Goal: Task Accomplishment & Management: Use online tool/utility

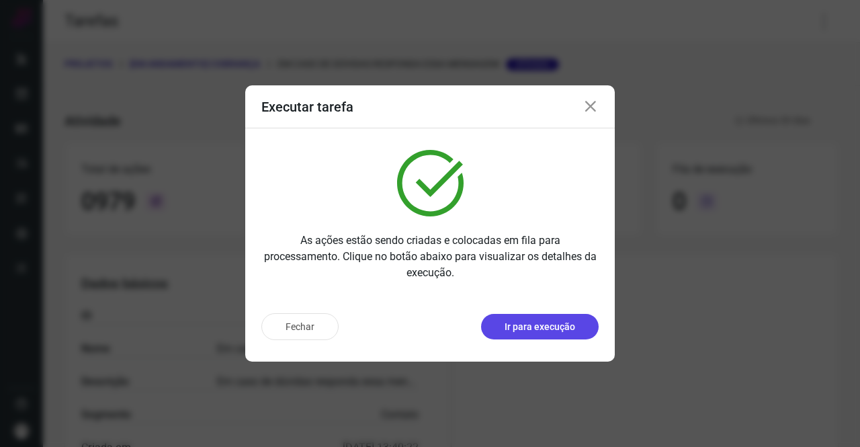
scroll to position [244, 0]
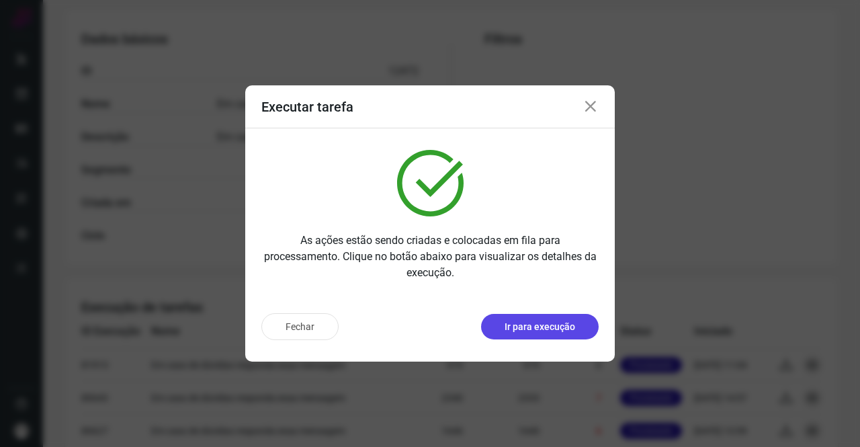
click at [537, 316] on button "Ir para execução" at bounding box center [540, 327] width 118 height 26
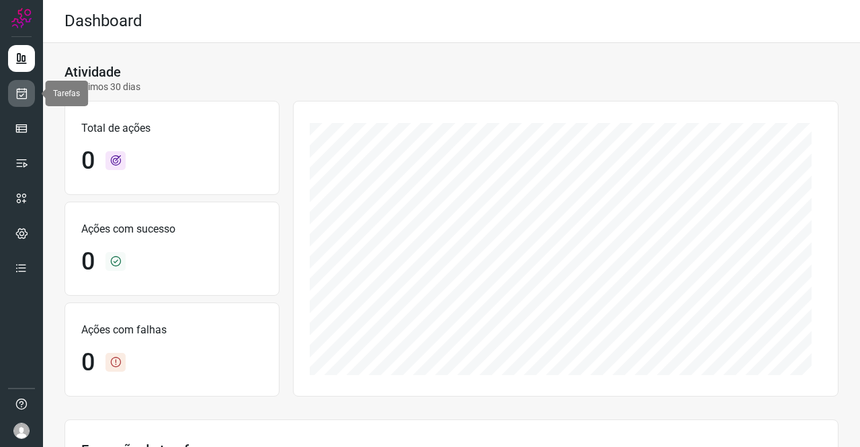
click at [19, 95] on icon at bounding box center [22, 93] width 14 height 13
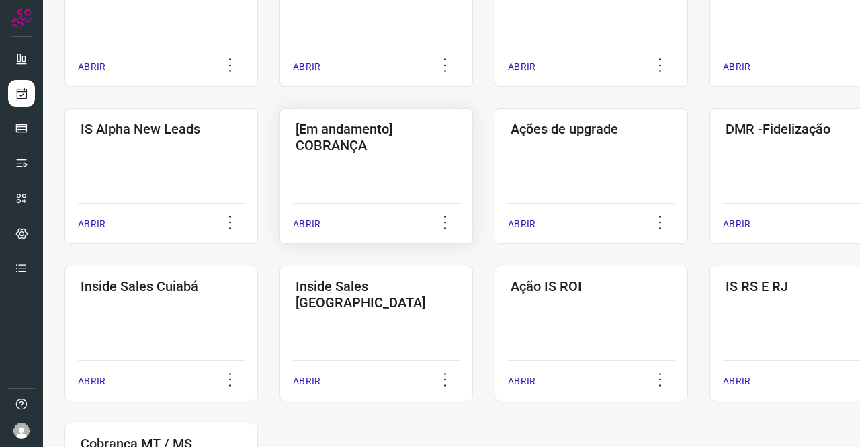
click at [494, 159] on div "[Em andamento] COBRANÇA ABRIR" at bounding box center [590, 176] width 193 height 136
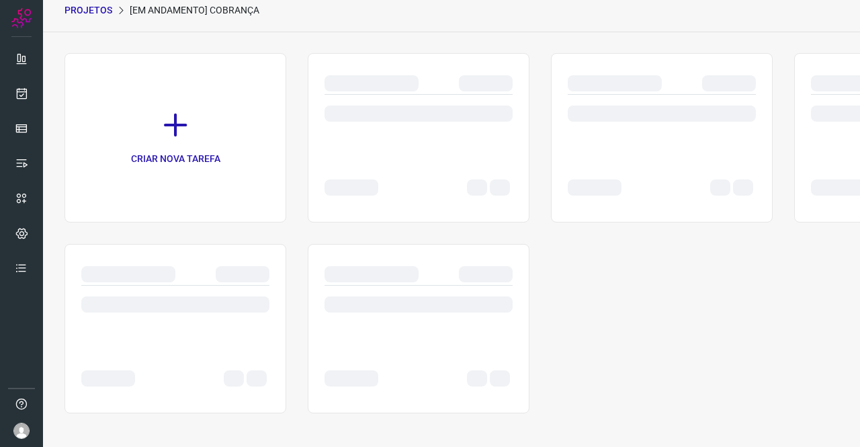
scroll to position [54, 0]
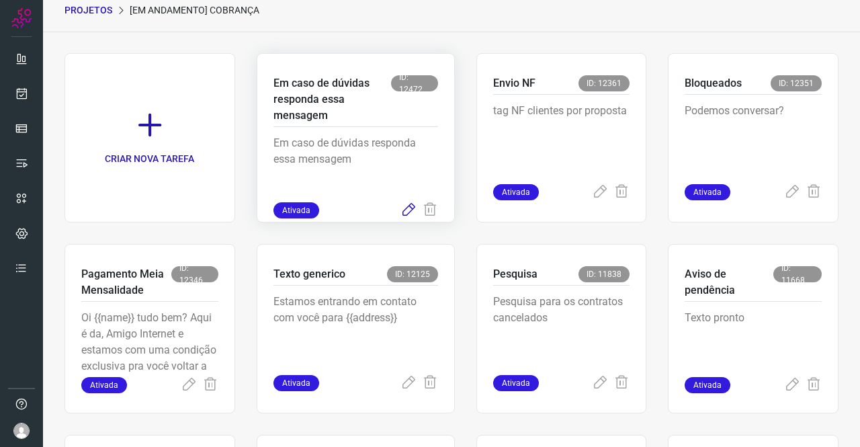
click at [405, 212] on icon at bounding box center [408, 210] width 16 height 16
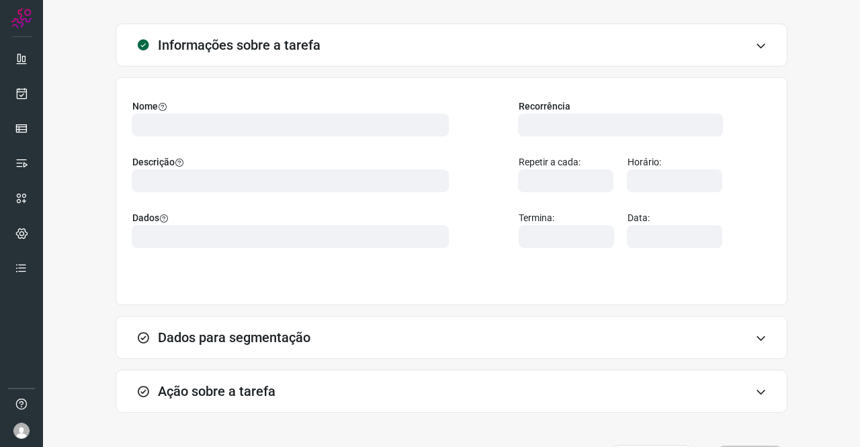
type input "569901"
type input "439047"
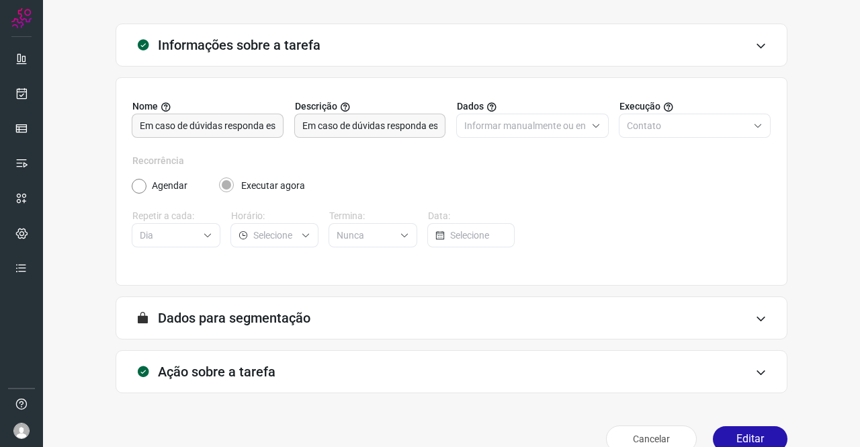
click at [213, 371] on h3 "Ação sobre a tarefa" at bounding box center [217, 371] width 118 height 16
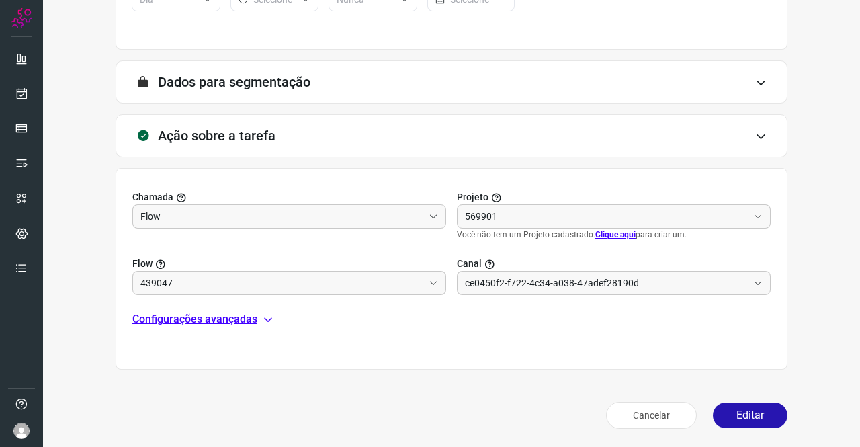
click at [246, 318] on p "Configurações avançadas" at bounding box center [194, 319] width 125 height 16
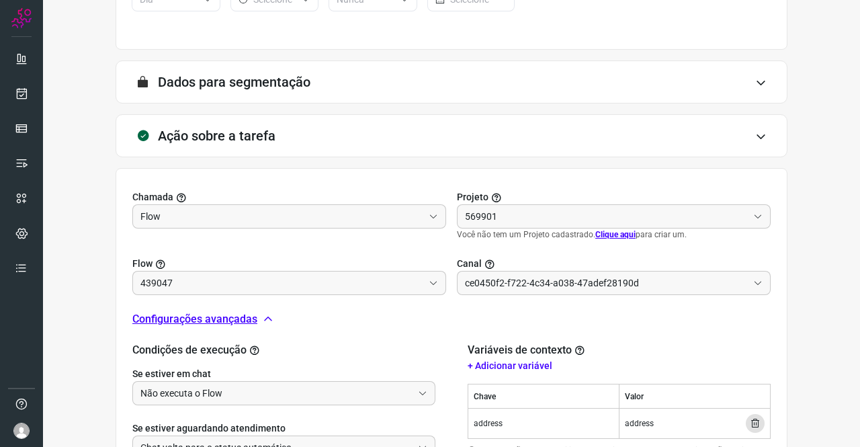
type input "Amigo 0800"
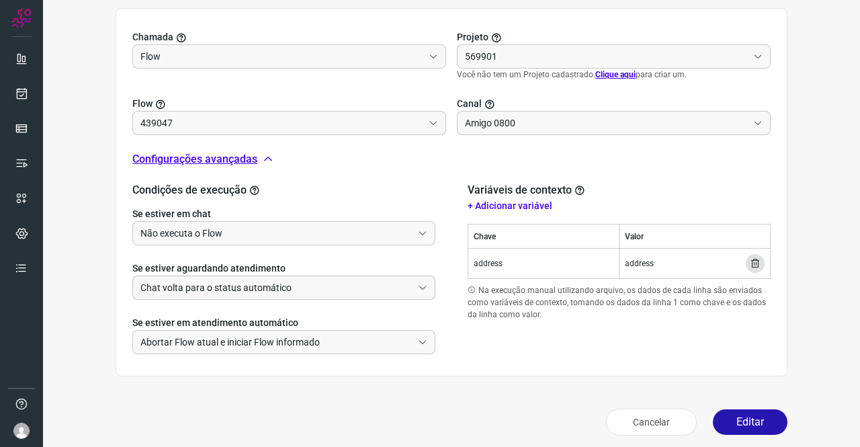
scroll to position [455, 0]
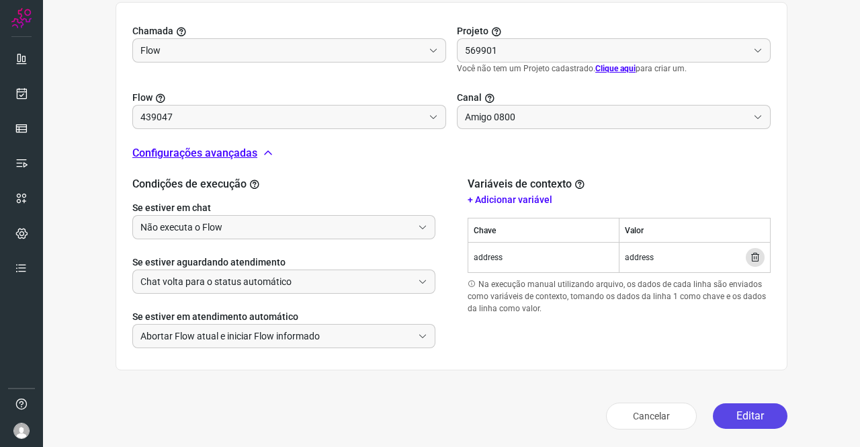
click at [717, 418] on button "Editar" at bounding box center [750, 416] width 75 height 26
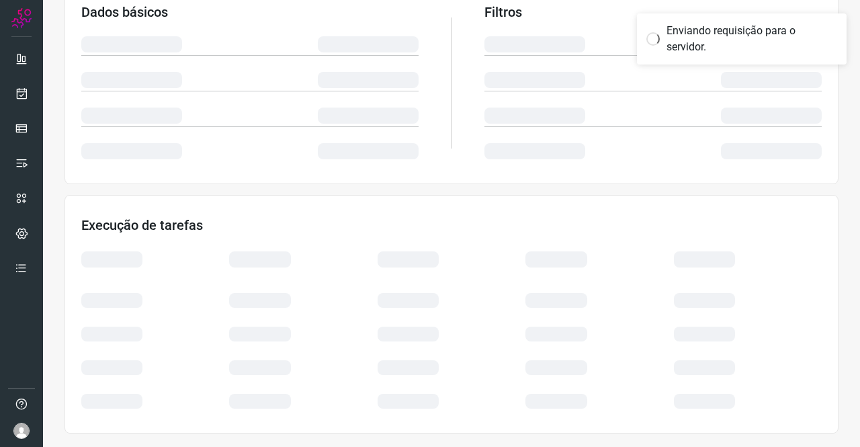
scroll to position [244, 0]
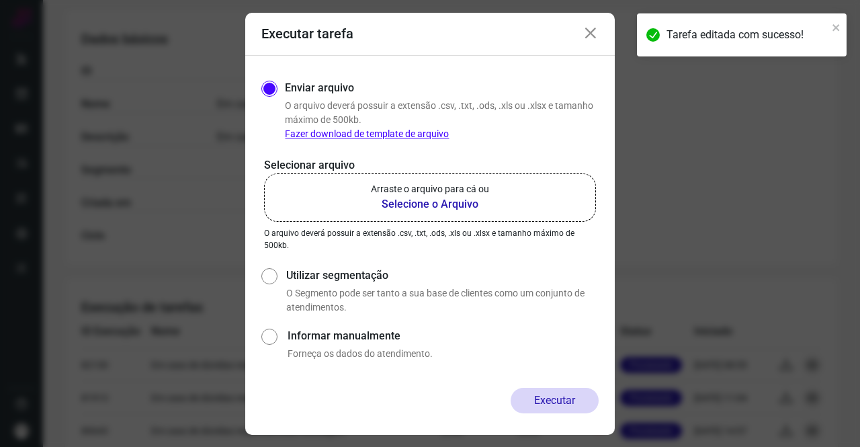
click at [437, 201] on b "Selecione o Arquivo" at bounding box center [430, 204] width 118 height 16
click at [0, 0] on input "Arraste o arquivo para cá ou Selecione o Arquivo" at bounding box center [0, 0] width 0 height 0
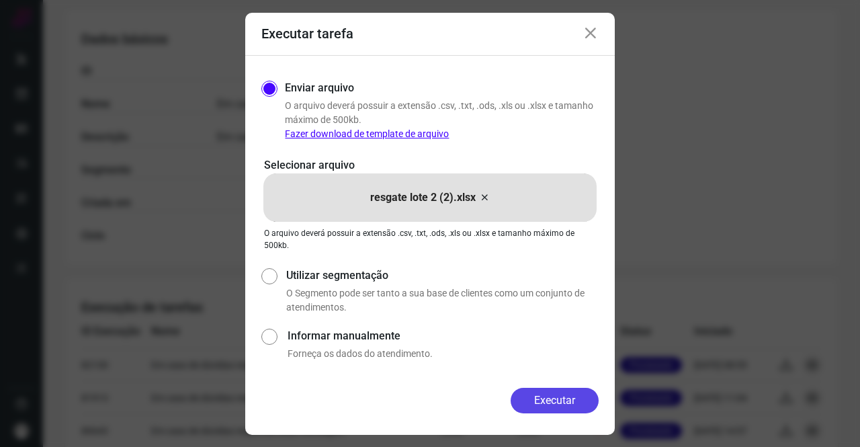
click at [571, 406] on button "Executar" at bounding box center [554, 401] width 88 height 26
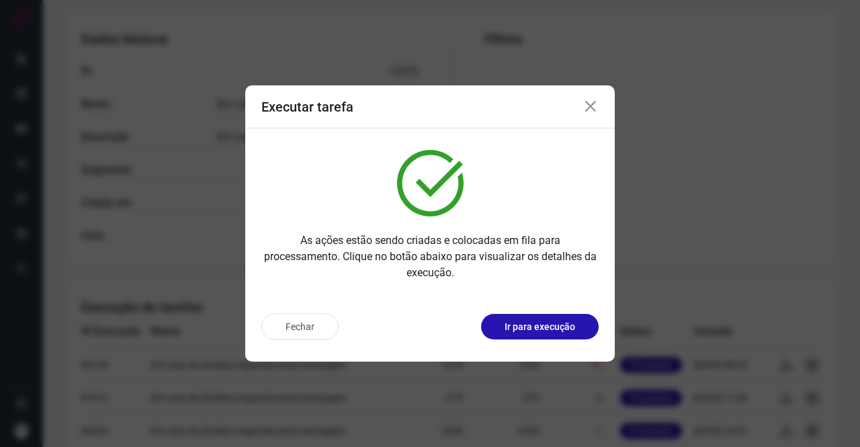
click at [591, 104] on icon at bounding box center [590, 107] width 16 height 16
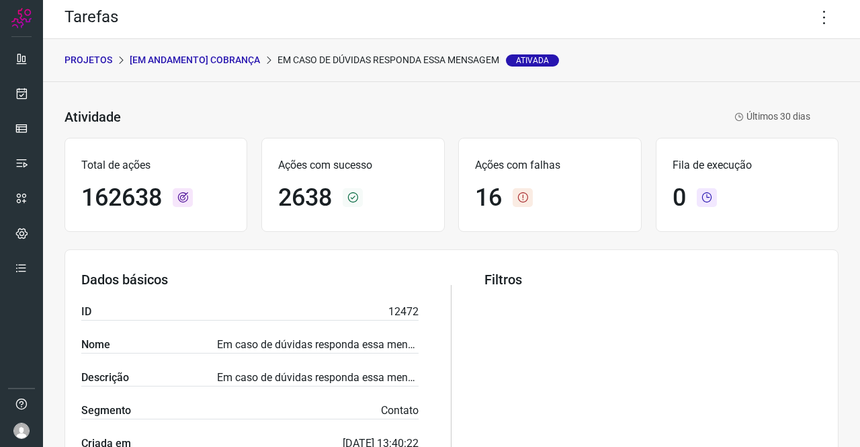
scroll to position [0, 0]
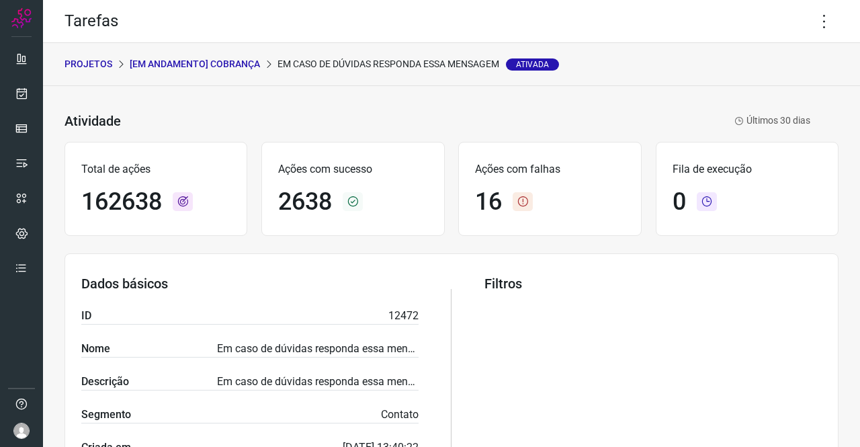
click at [212, 62] on p "[Em andamento] COBRANÇA" at bounding box center [195, 64] width 130 height 14
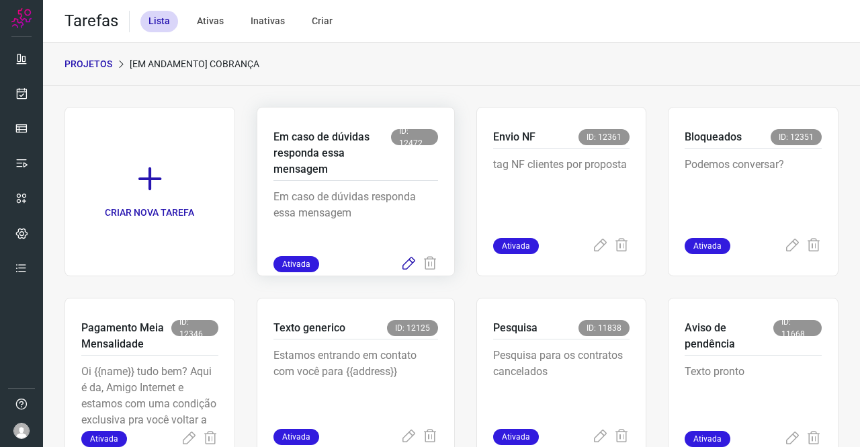
click at [402, 267] on icon at bounding box center [408, 264] width 16 height 16
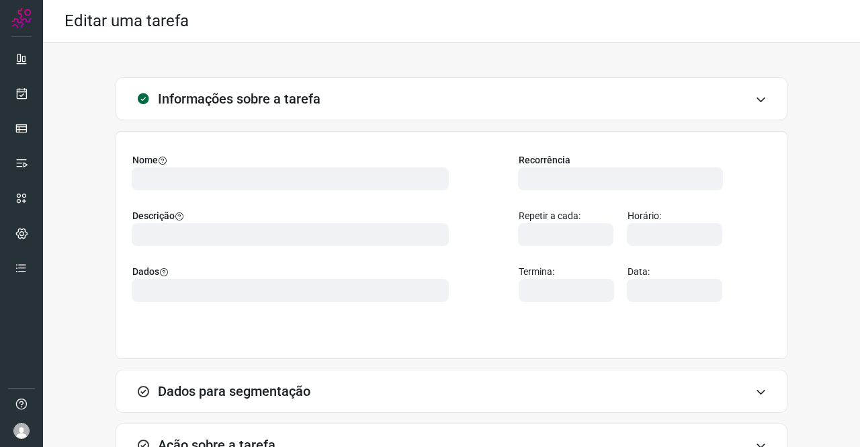
type input "569901"
type input "439047"
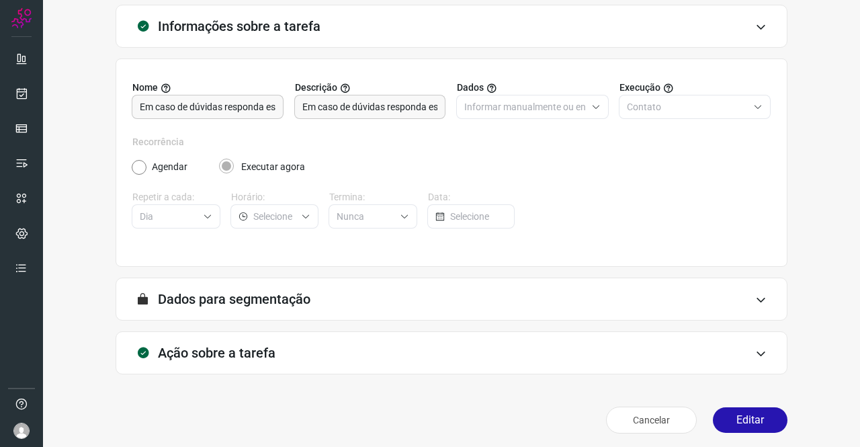
scroll to position [77, 0]
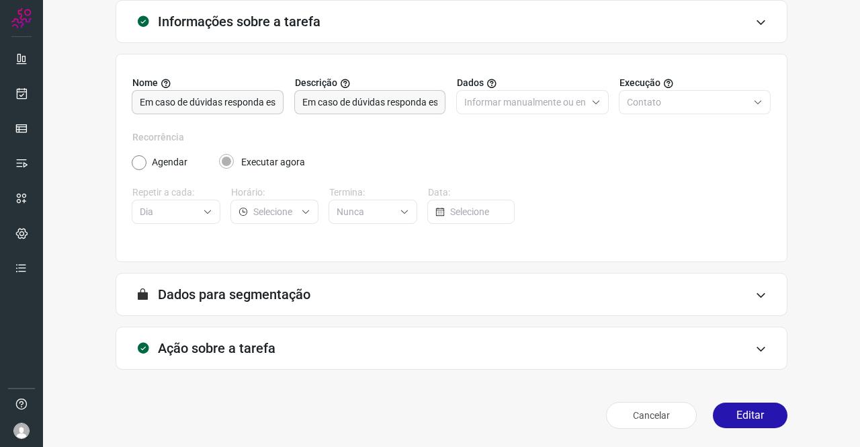
click at [241, 340] on h3 "Ação sobre a tarefa" at bounding box center [217, 348] width 118 height 16
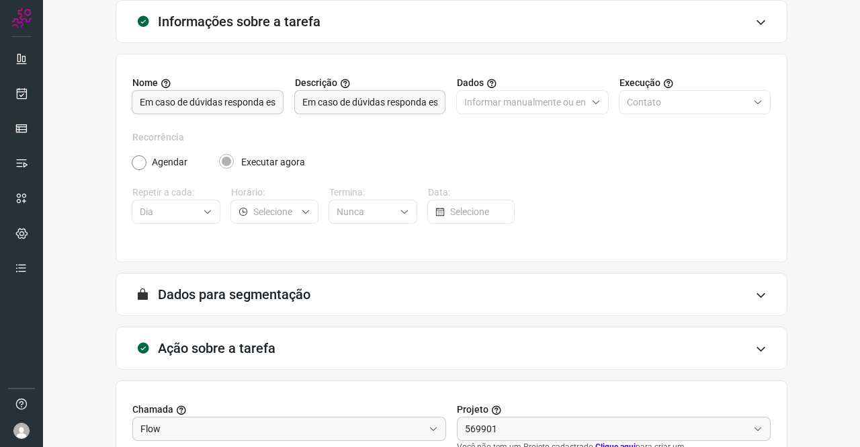
type input "Amigo 0800"
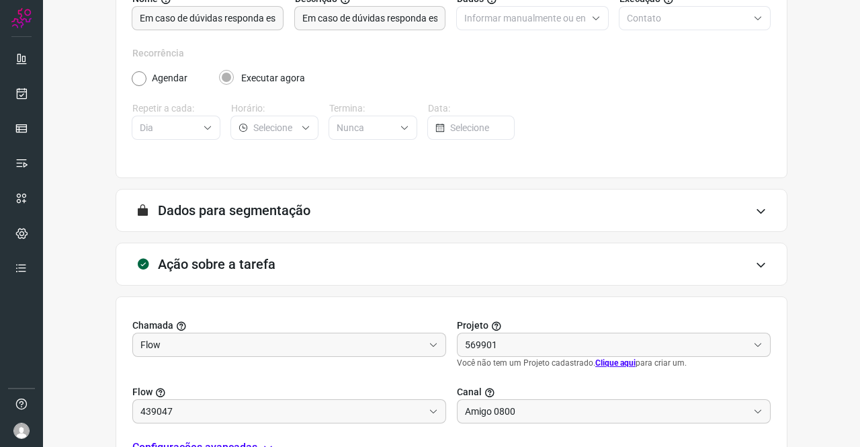
scroll to position [279, 0]
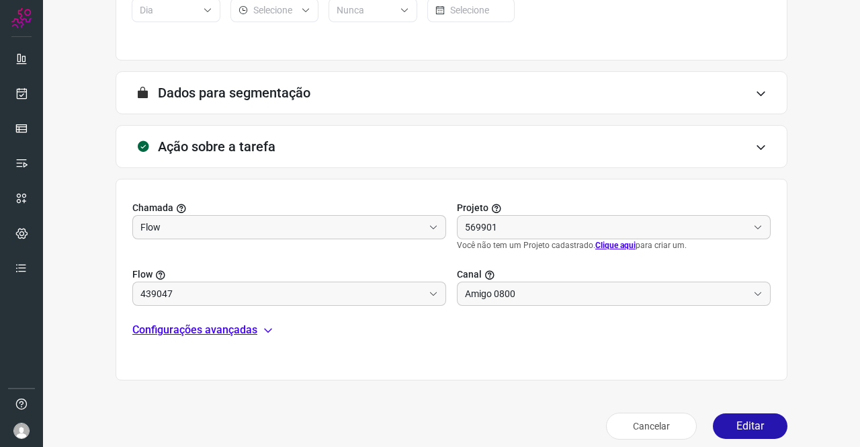
click at [239, 334] on p "Configurações avançadas" at bounding box center [194, 330] width 125 height 16
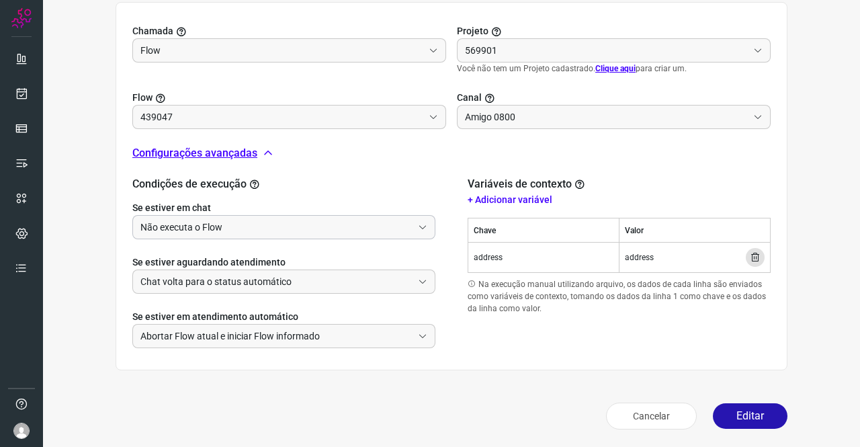
type input "Texto generico"
type input "Cobrança"
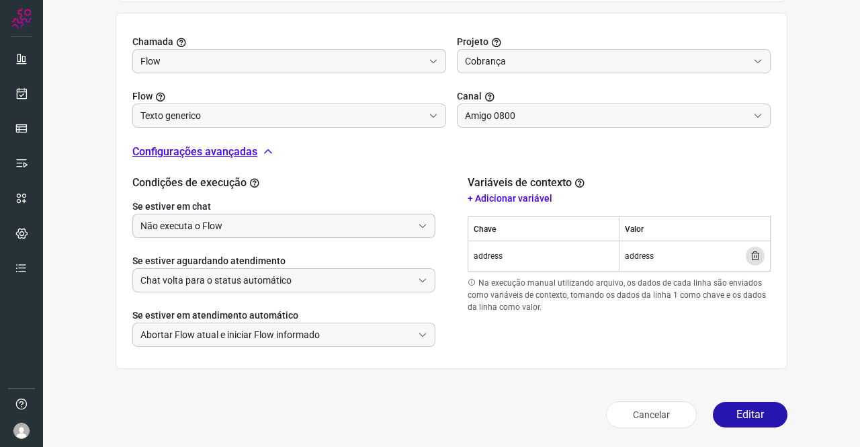
scroll to position [443, 0]
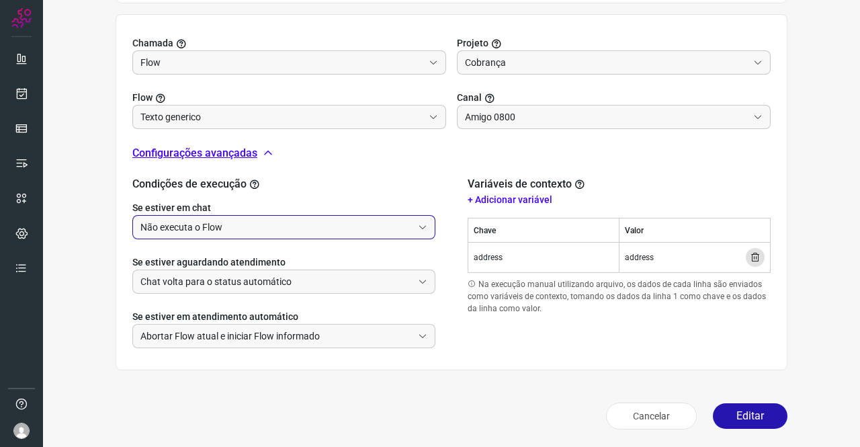
click at [188, 223] on input "Não executa o Flow" at bounding box center [276, 227] width 272 height 23
click at [200, 262] on li "Executa o Flow e remove o agente da conversa" at bounding box center [282, 263] width 298 height 23
type input "Executa o Flow e remove o agente da conversa"
click at [754, 403] on button "Editar" at bounding box center [750, 416] width 75 height 26
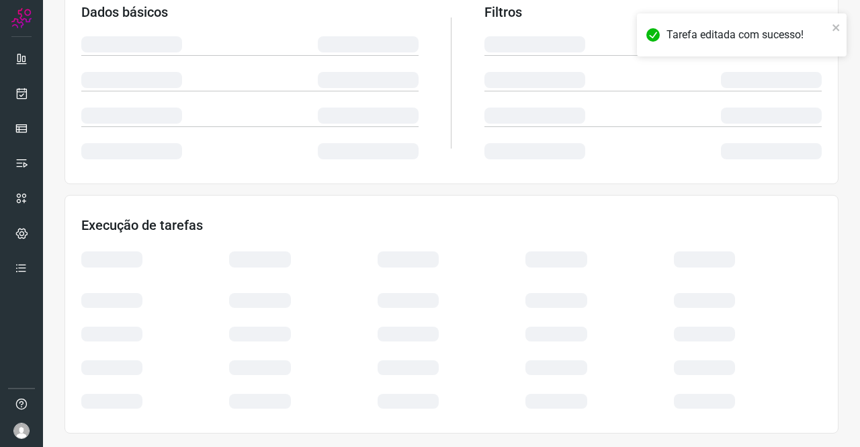
scroll to position [244, 0]
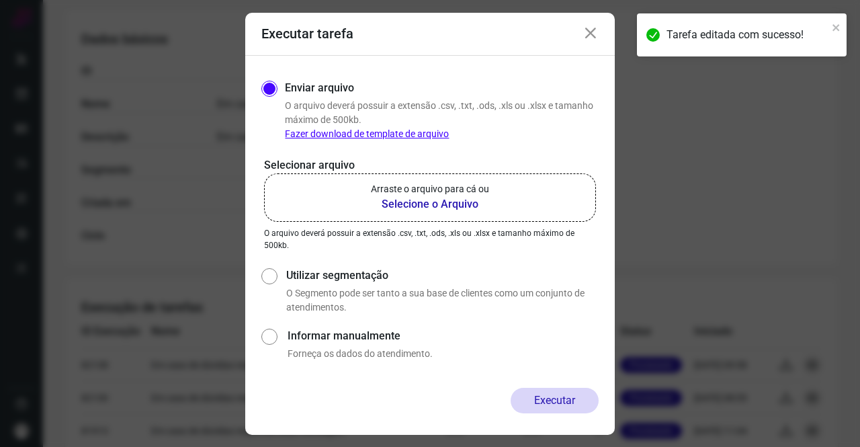
click at [419, 196] on b "Selecione o Arquivo" at bounding box center [430, 204] width 118 height 16
click at [0, 0] on input "Arraste o arquivo para cá ou Selecione o Arquivo" at bounding box center [0, 0] width 0 height 0
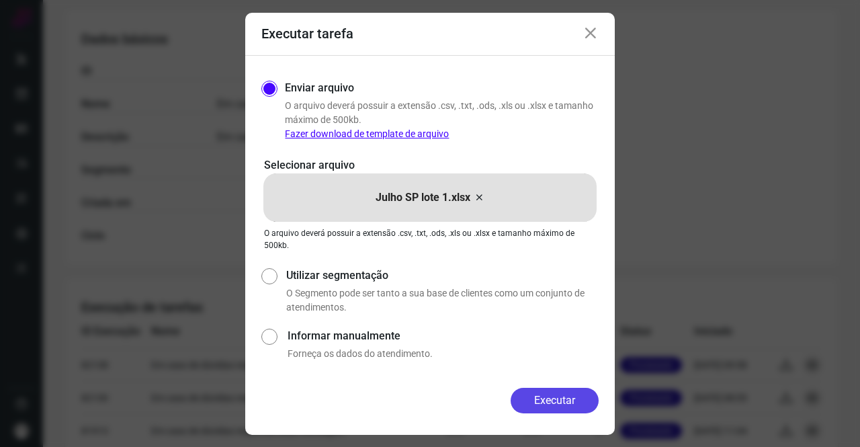
click at [568, 396] on button "Executar" at bounding box center [554, 401] width 88 height 26
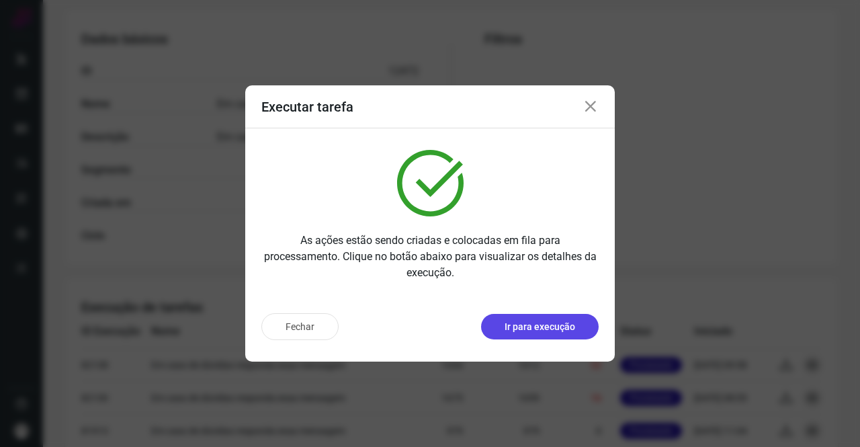
click at [555, 321] on p "Ir para execução" at bounding box center [539, 327] width 71 height 14
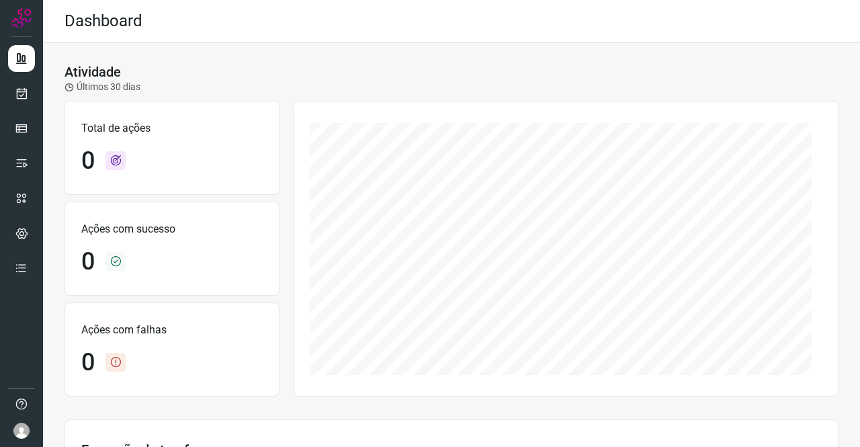
click at [35, 92] on div at bounding box center [21, 223] width 43 height 447
click at [30, 92] on link at bounding box center [21, 93] width 27 height 27
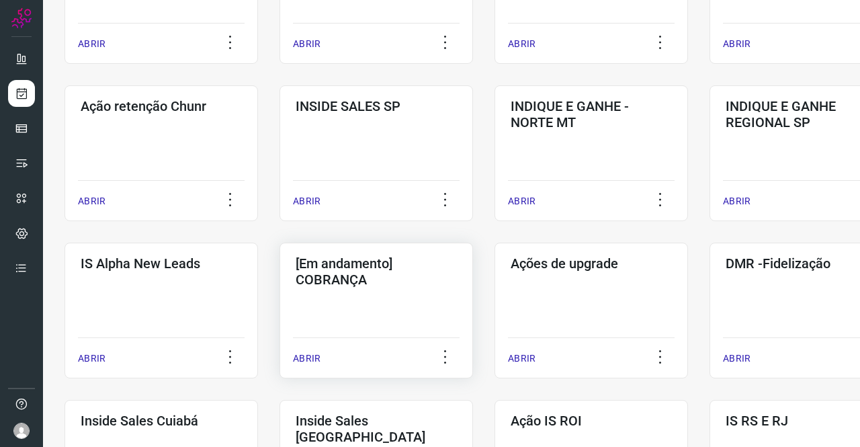
click at [415, 272] on h3 "[Em andamento] COBRANÇA" at bounding box center [376, 271] width 161 height 32
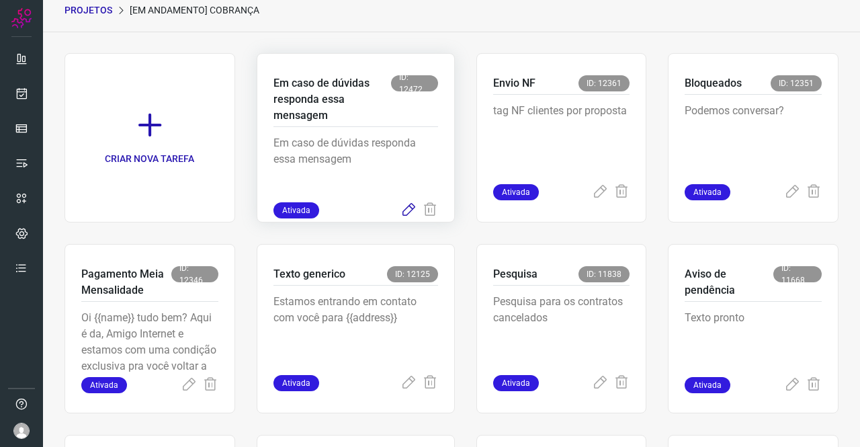
click at [404, 212] on icon at bounding box center [408, 210] width 16 height 16
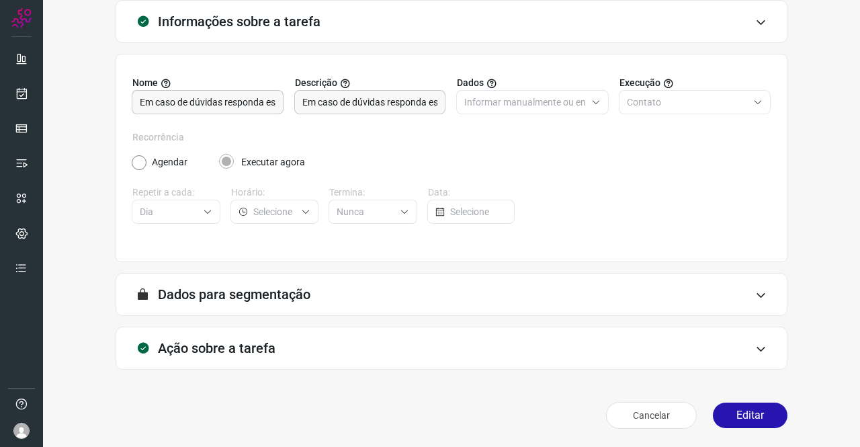
click at [271, 344] on h3 "Ação sobre a tarefa" at bounding box center [217, 348] width 118 height 16
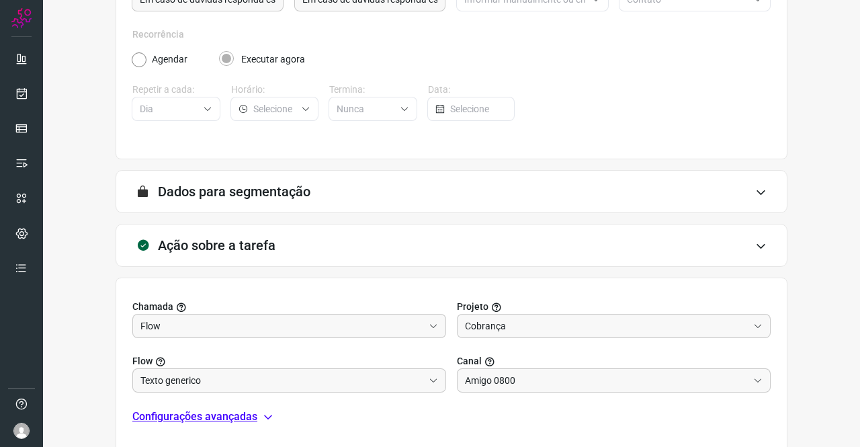
scroll to position [289, 0]
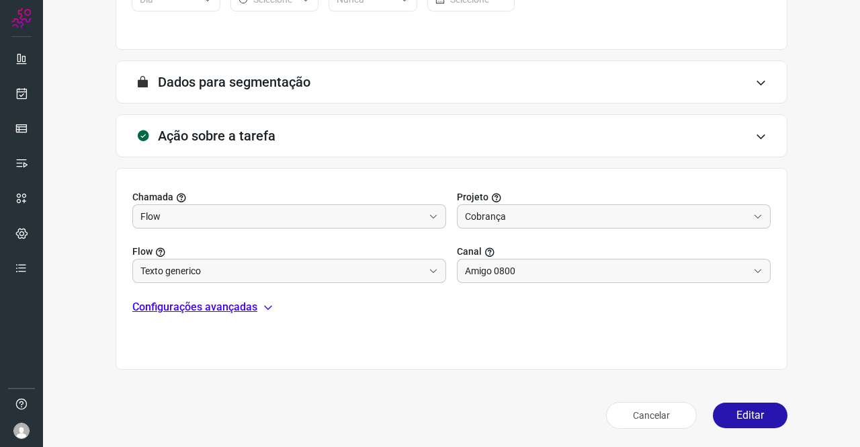
click at [235, 298] on div "Chamada Flow Projeto Cobrança Flow Texto generico Canal Amigo 0800 Configuraçõe…" at bounding box center [452, 268] width 672 height 201
click at [228, 307] on p "Configurações avançadas" at bounding box center [194, 307] width 125 height 16
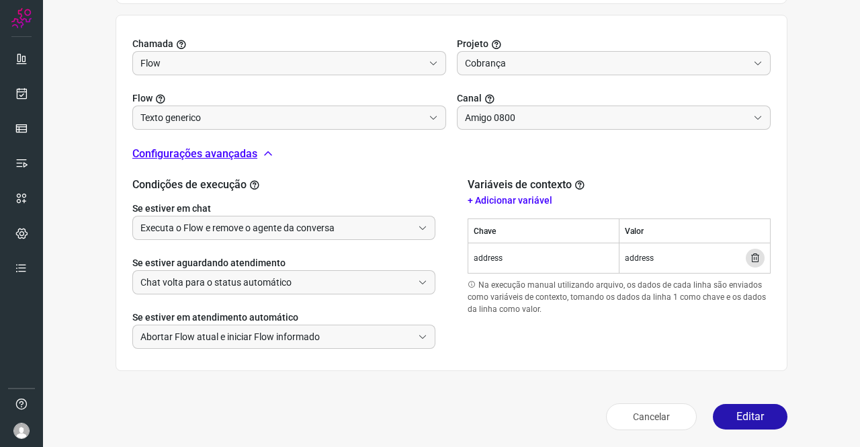
scroll to position [443, 0]
click at [734, 414] on button "Editar" at bounding box center [750, 416] width 75 height 26
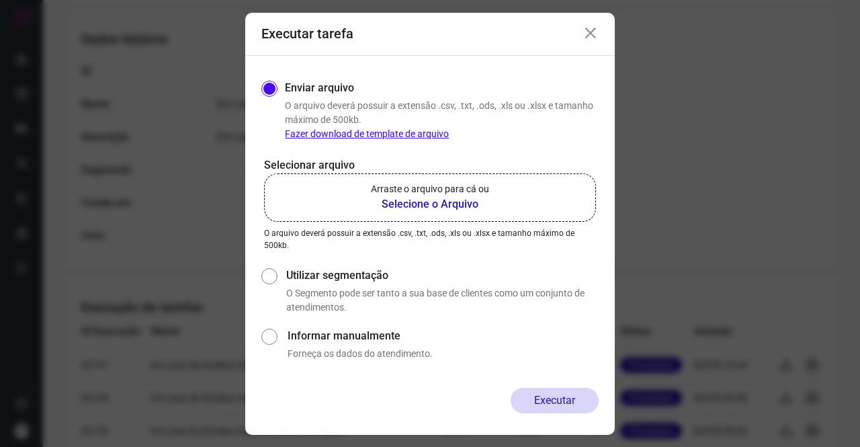
click at [424, 201] on b "Selecione o Arquivo" at bounding box center [430, 204] width 118 height 16
click at [0, 0] on input "Arraste o arquivo para cá ou Selecione o Arquivo" at bounding box center [0, 0] width 0 height 0
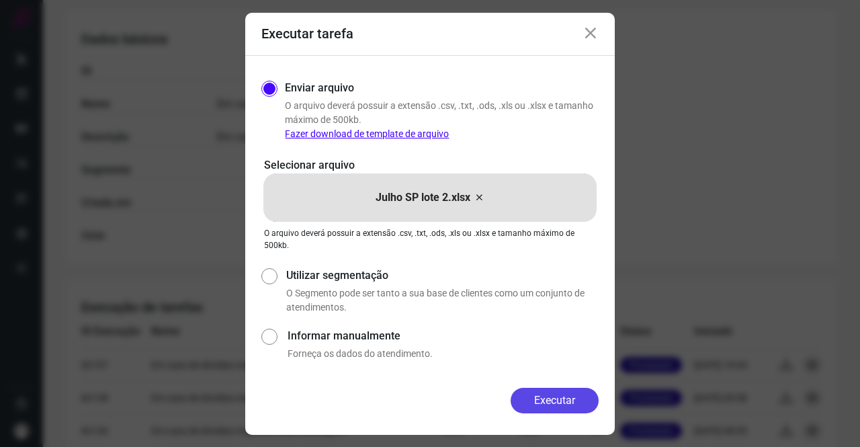
click at [564, 402] on button "Executar" at bounding box center [554, 401] width 88 height 26
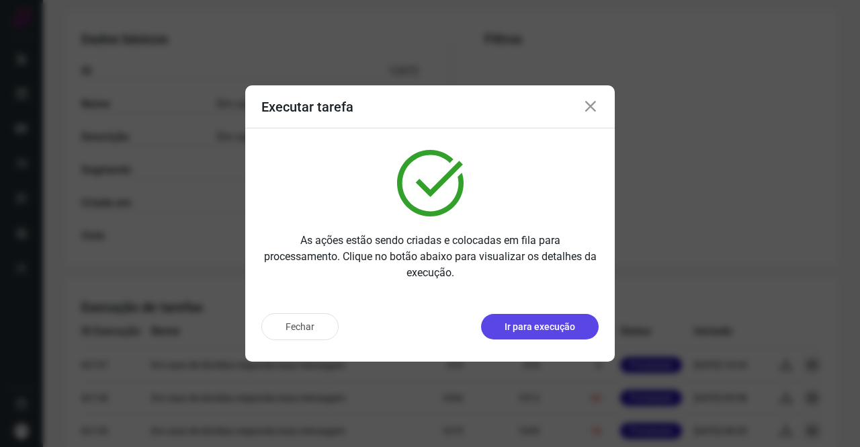
click at [519, 318] on button "Ir para execução" at bounding box center [540, 327] width 118 height 26
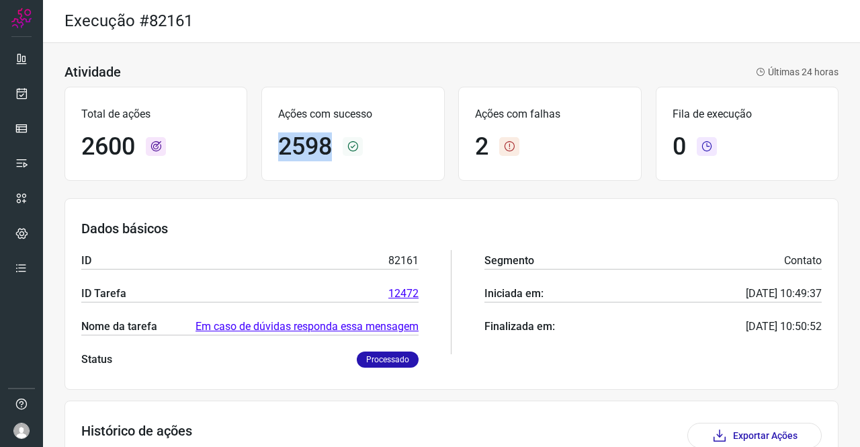
drag, startPoint x: 272, startPoint y: 147, endPoint x: 343, endPoint y: 146, distance: 71.2
click at [343, 146] on div "Ações com sucesso 2598" at bounding box center [352, 134] width 183 height 94
click at [357, 146] on icon at bounding box center [353, 146] width 20 height 19
drag, startPoint x: 330, startPoint y: 151, endPoint x: 275, endPoint y: 140, distance: 56.8
click at [275, 140] on div "Ações com sucesso 2598" at bounding box center [352, 134] width 183 height 94
